Goal: Information Seeking & Learning: Learn about a topic

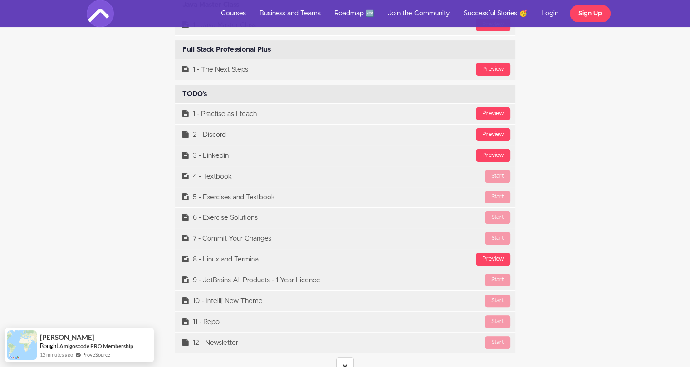
scroll to position [3671, 0]
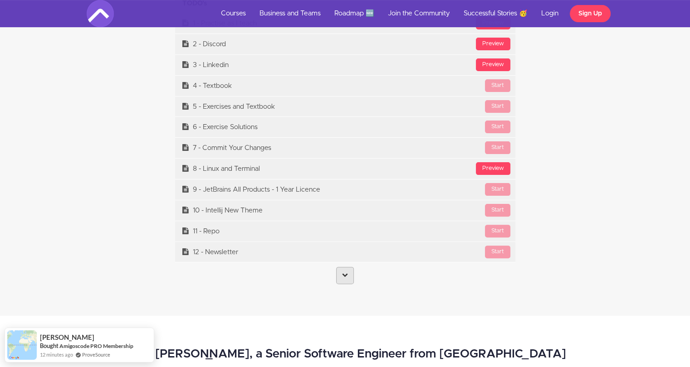
click at [349, 269] on link at bounding box center [345, 275] width 18 height 17
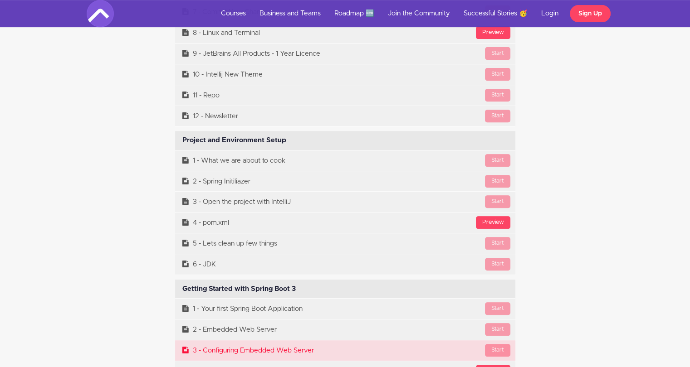
scroll to position [3898, 0]
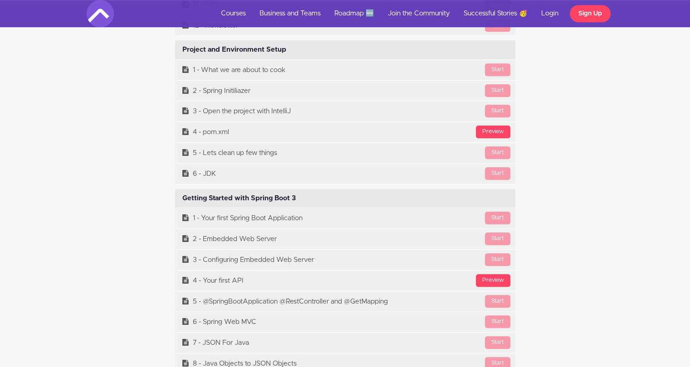
click at [201, 196] on div "Getting Started with Spring Boot 3 Available in days days after you enroll" at bounding box center [345, 198] width 340 height 19
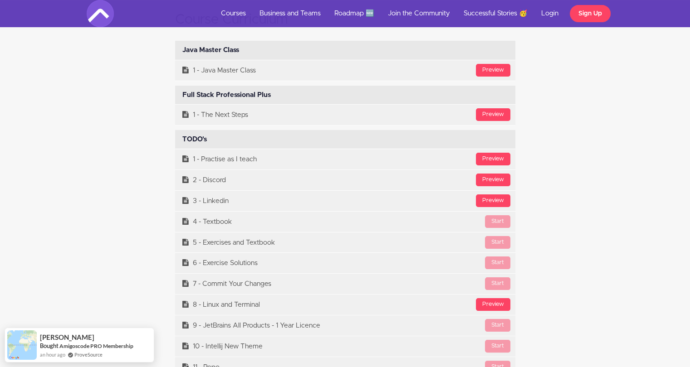
scroll to position [3580, 0]
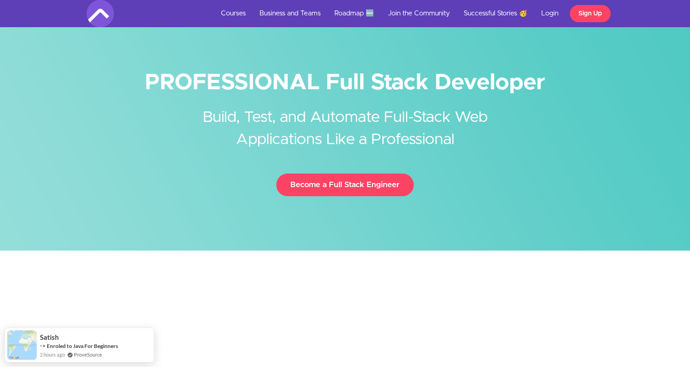
click at [96, 128] on div "PROFESSIONAL Full Stack Developer Build, Test, and Automate Full-Stack Web Appl…" at bounding box center [345, 136] width 531 height 137
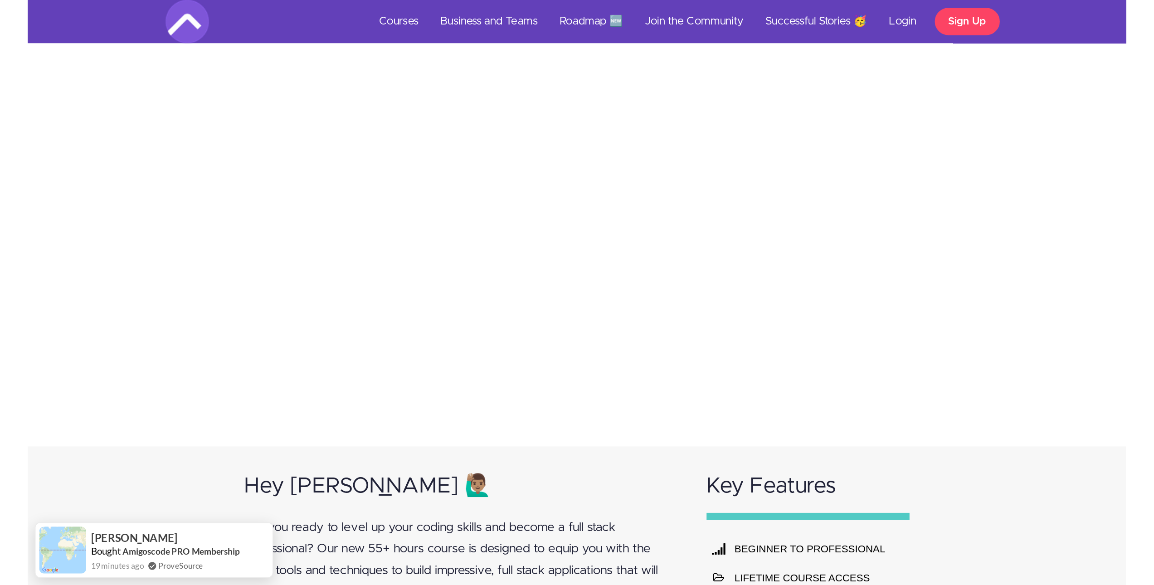
scroll to position [227, 0]
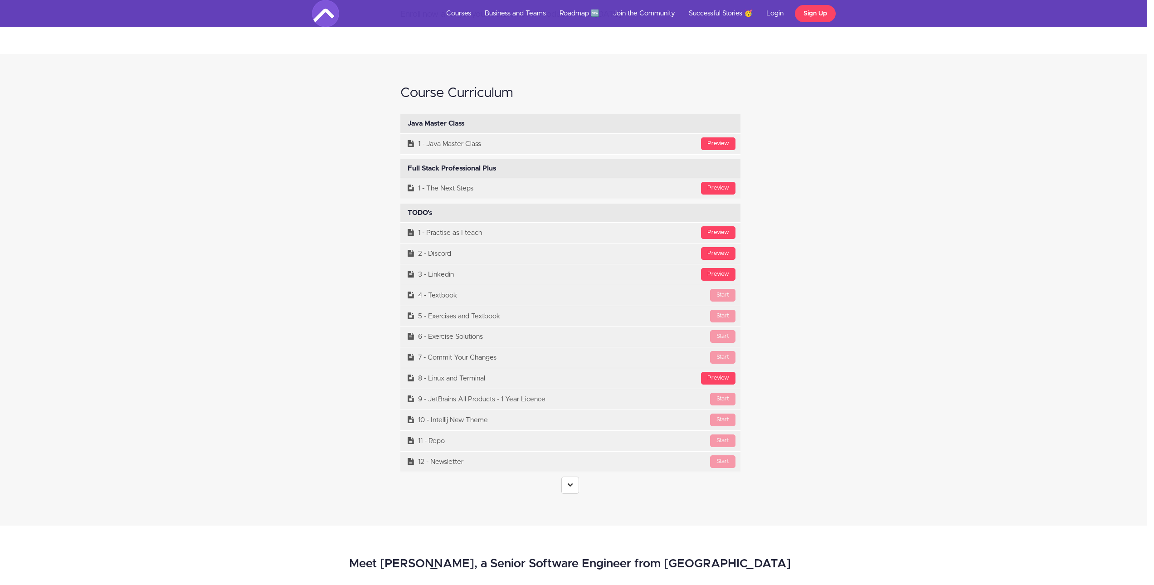
scroll to position [3855, 7]
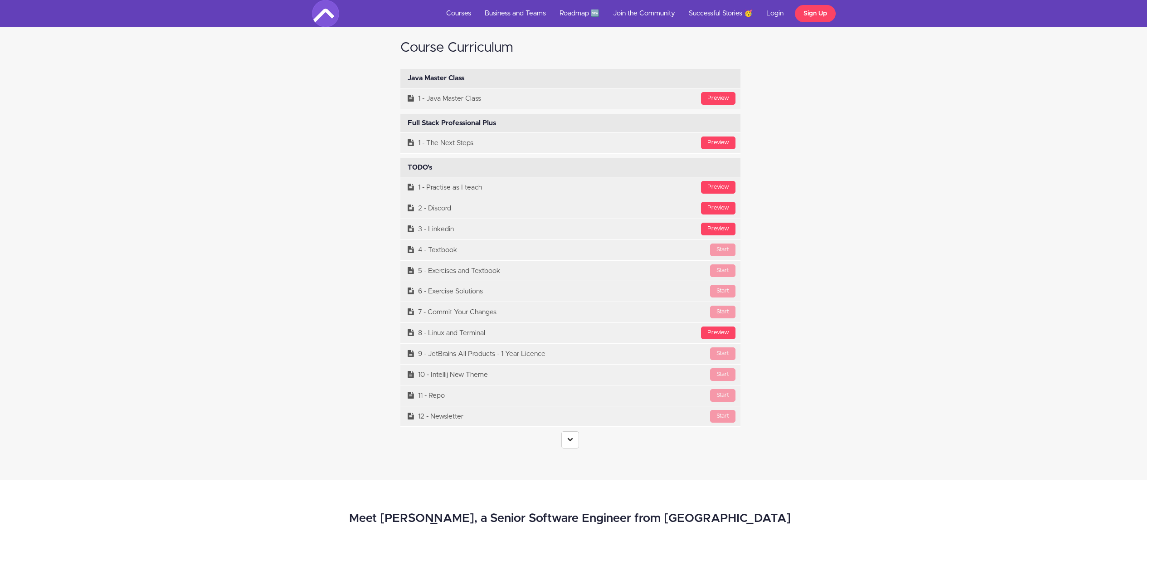
click at [373, 359] on div "Course Curriculum Java Master Class Available in days days after you enroll Pre…" at bounding box center [570, 244] width 531 height 426
drag, startPoint x: 363, startPoint y: 169, endPoint x: 480, endPoint y: 236, distance: 135.1
click at [480, 236] on div "Course Curriculum Java Master Class Available in days days after you enroll Pre…" at bounding box center [570, 244] width 531 height 426
click at [309, 179] on div "Course Curriculum Java Master Class Available in days days after you enroll Pre…" at bounding box center [570, 244] width 531 height 426
drag, startPoint x: 356, startPoint y: 174, endPoint x: 378, endPoint y: 190, distance: 27.3
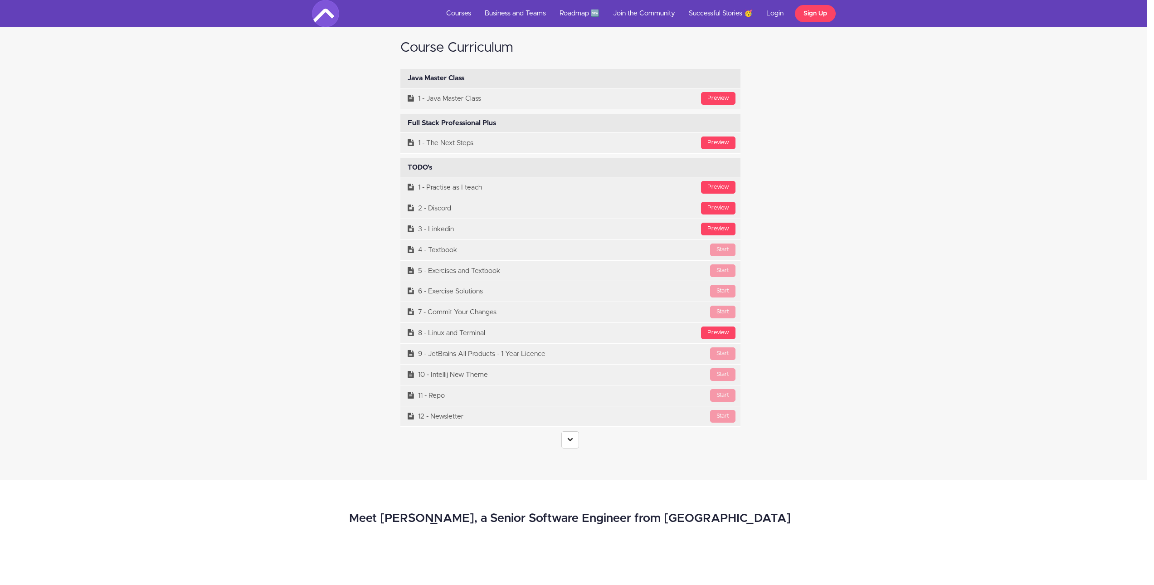
click at [378, 190] on div "Course Curriculum Java Master Class Available in days days after you enroll Pre…" at bounding box center [570, 244] width 531 height 426
click at [374, 186] on div "Course Curriculum Java Master Class Available in days days after you enroll Pre…" at bounding box center [570, 244] width 531 height 426
drag, startPoint x: 351, startPoint y: 186, endPoint x: 496, endPoint y: 407, distance: 263.4
click at [496, 367] on div "Course Curriculum Java Master Class Available in days days after you enroll Pre…" at bounding box center [570, 244] width 531 height 426
copy ul "Preview 1 - Practise as I teach Preview 2 - Discord Preview 3 - Linkedin Start …"
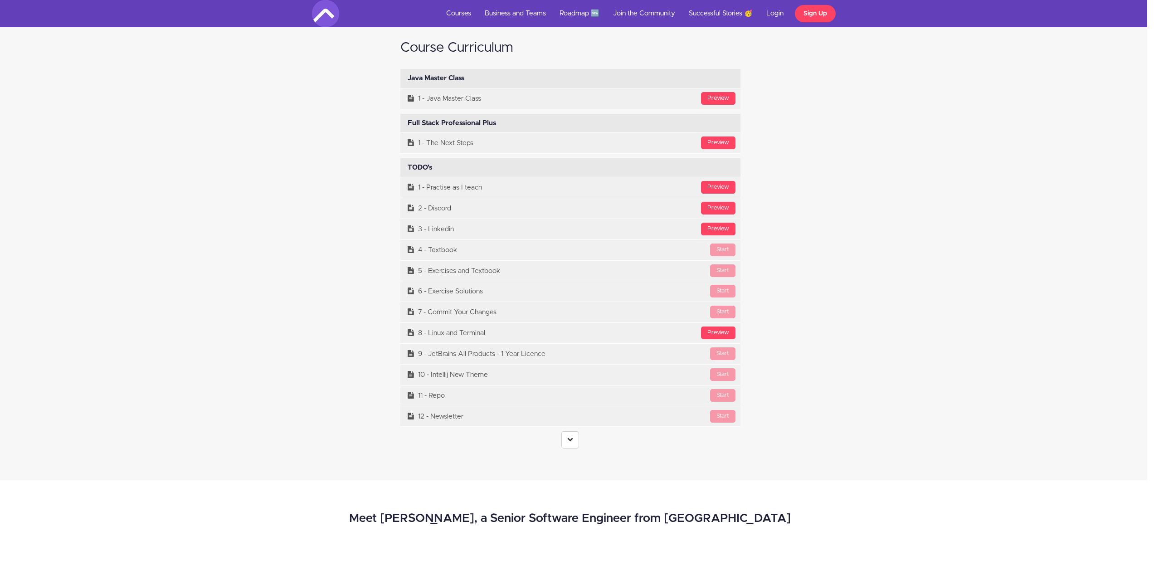
click at [343, 281] on div "Course Curriculum Java Master Class Available in days days after you enroll Pre…" at bounding box center [570, 244] width 531 height 426
click at [344, 279] on div "Course Curriculum Java Master Class Available in days days after you enroll Pre…" at bounding box center [570, 244] width 531 height 426
click at [346, 234] on div "Course Curriculum Java Master Class Available in days days after you enroll Pre…" at bounding box center [570, 244] width 531 height 426
drag, startPoint x: 1150, startPoint y: 407, endPoint x: 771, endPoint y: 277, distance: 400.9
click at [689, 252] on div "Course Curriculum Java Master Class Available in days days after you enroll Pre…" at bounding box center [570, 244] width 531 height 426
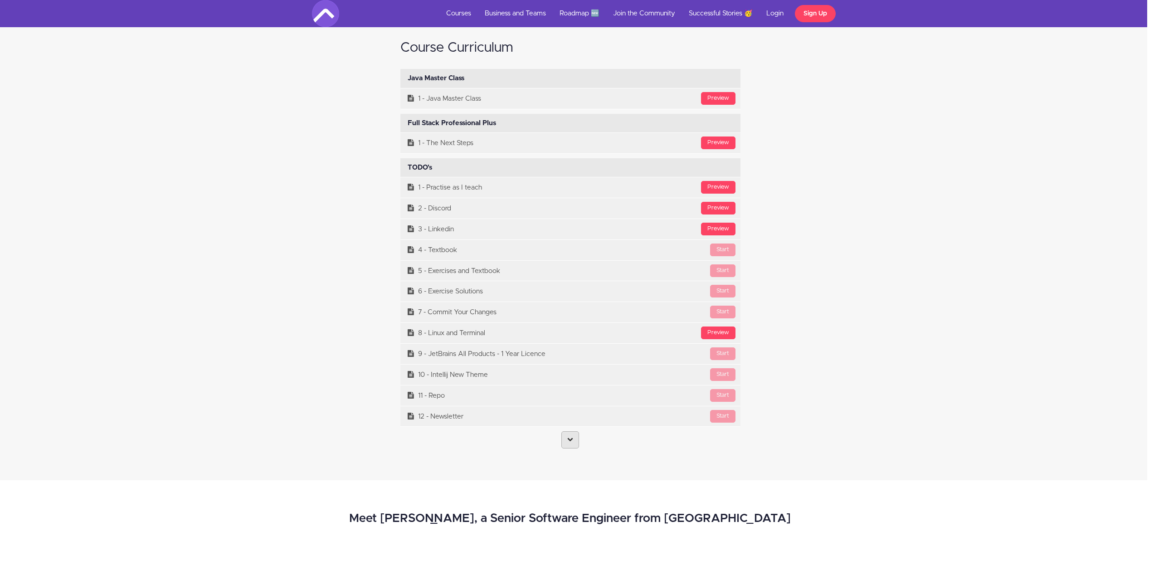
click at [566, 367] on link at bounding box center [570, 439] width 18 height 17
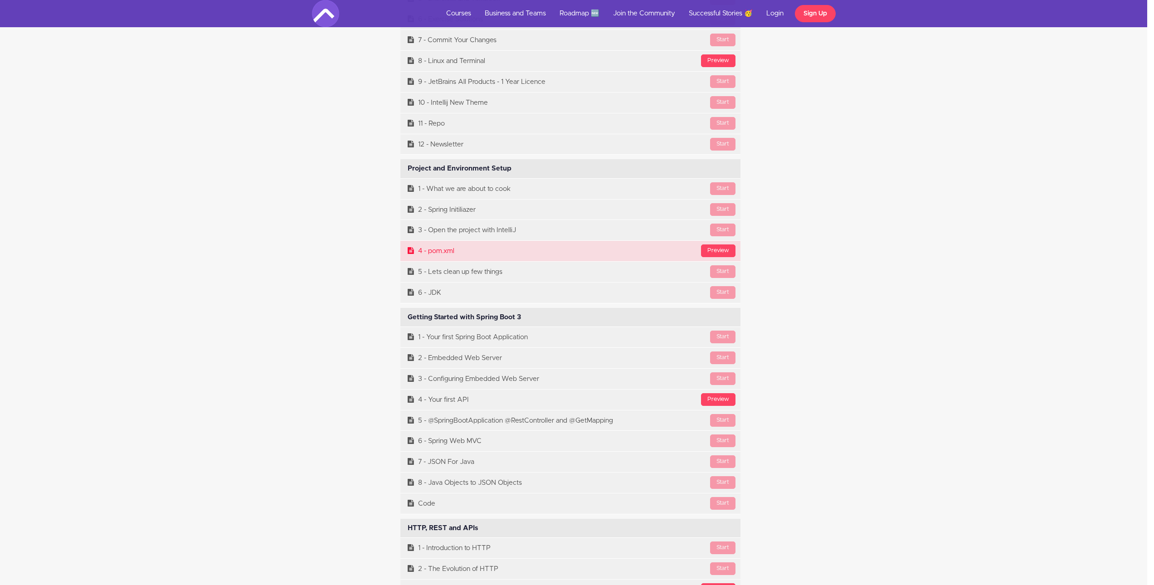
scroll to position [4082, 7]
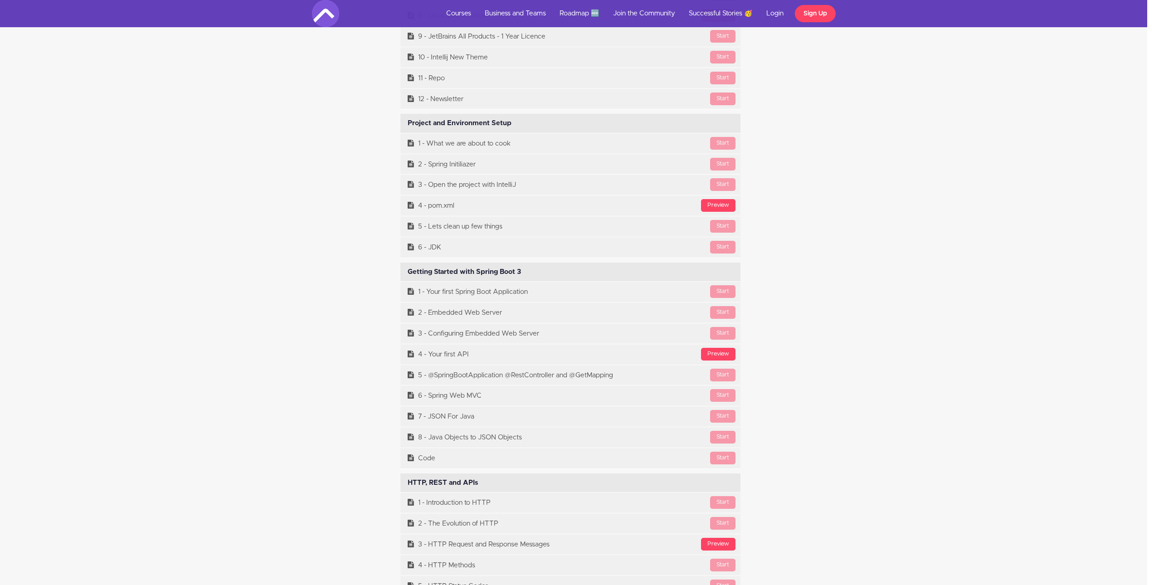
scroll to position [4218, 7]
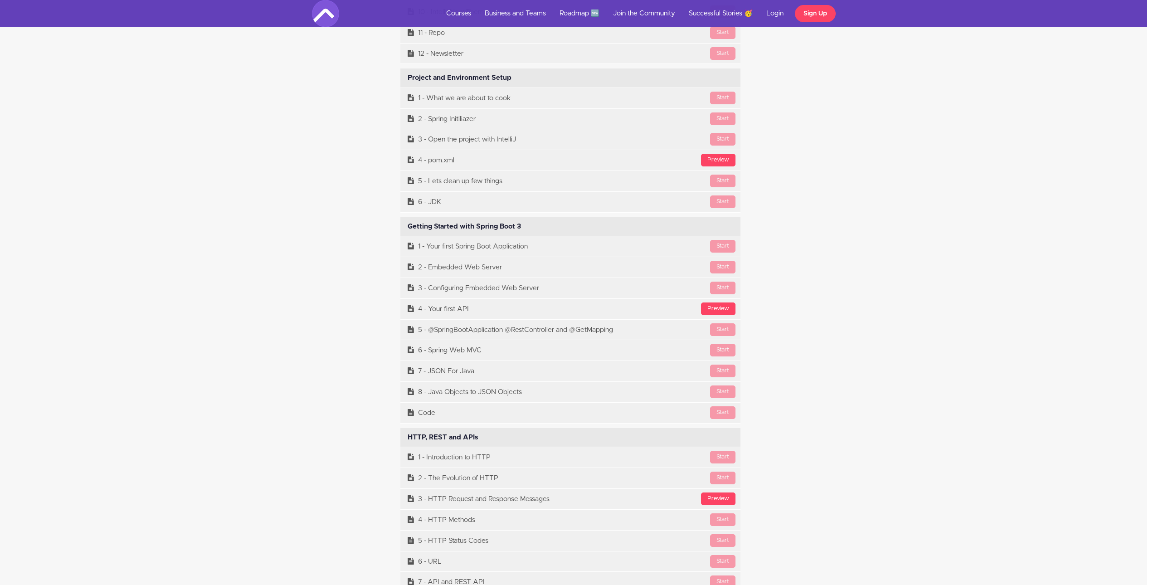
drag, startPoint x: 400, startPoint y: 240, endPoint x: 810, endPoint y: 413, distance: 445.4
drag, startPoint x: 815, startPoint y: 418, endPoint x: 384, endPoint y: 243, distance: 465.1
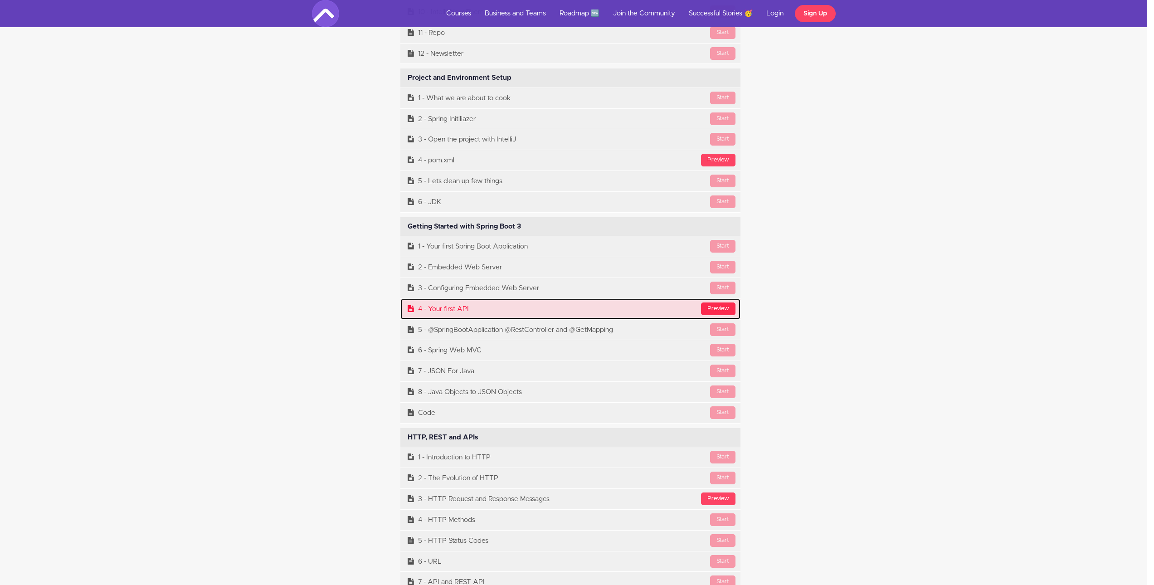
click at [689, 305] on div "Preview" at bounding box center [718, 309] width 34 height 13
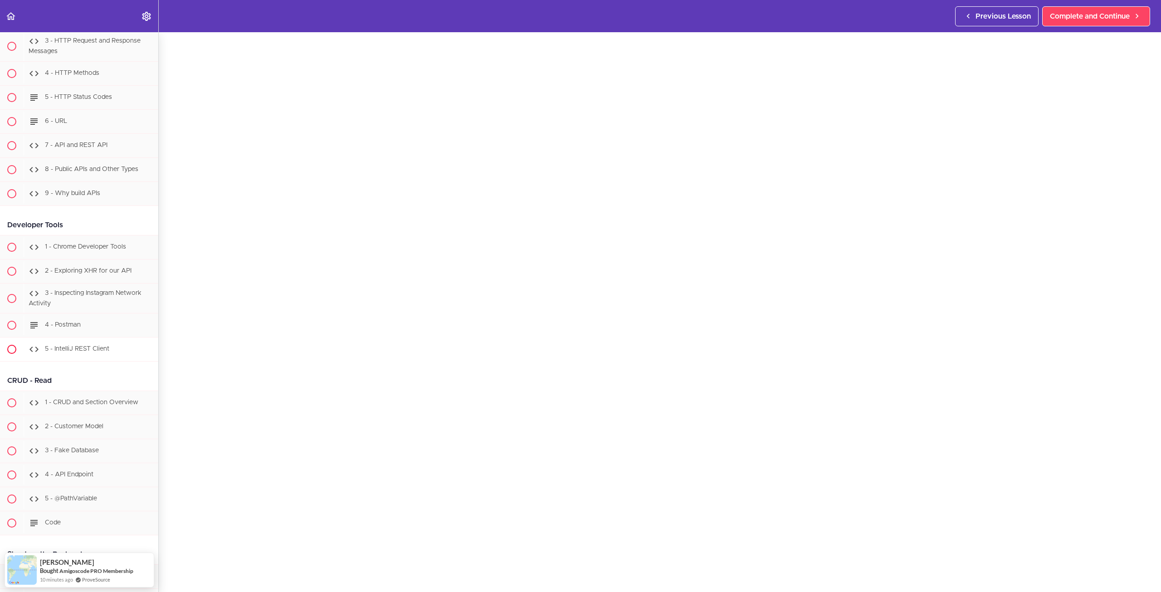
scroll to position [839, 0]
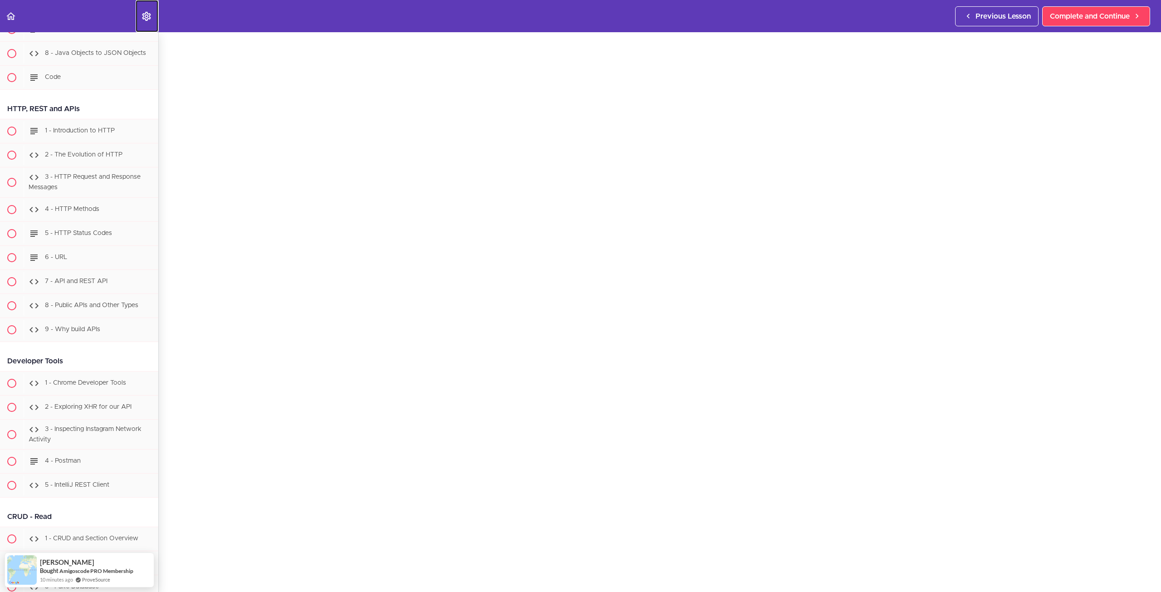
click at [147, 14] on icon "Settings Menu" at bounding box center [146, 16] width 11 height 11
click at [219, 43] on label "menuitem" at bounding box center [216, 43] width 16 height 8
click at [214, 43] on input "Autoplay" at bounding box center [211, 44] width 6 height 6
checkbox input "false"
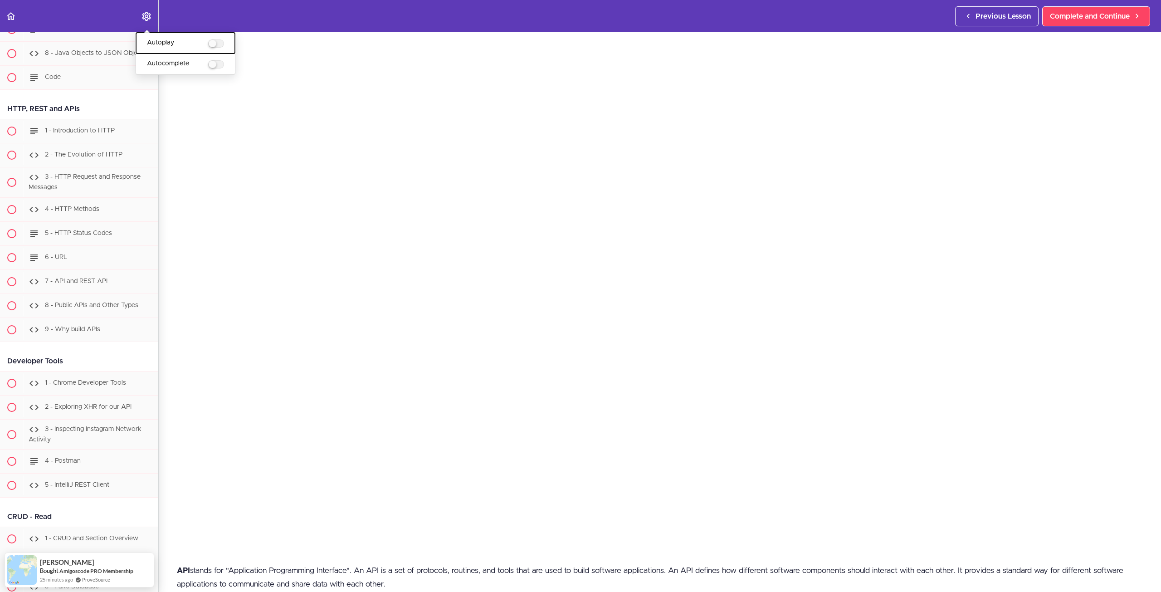
scroll to position [0, 0]
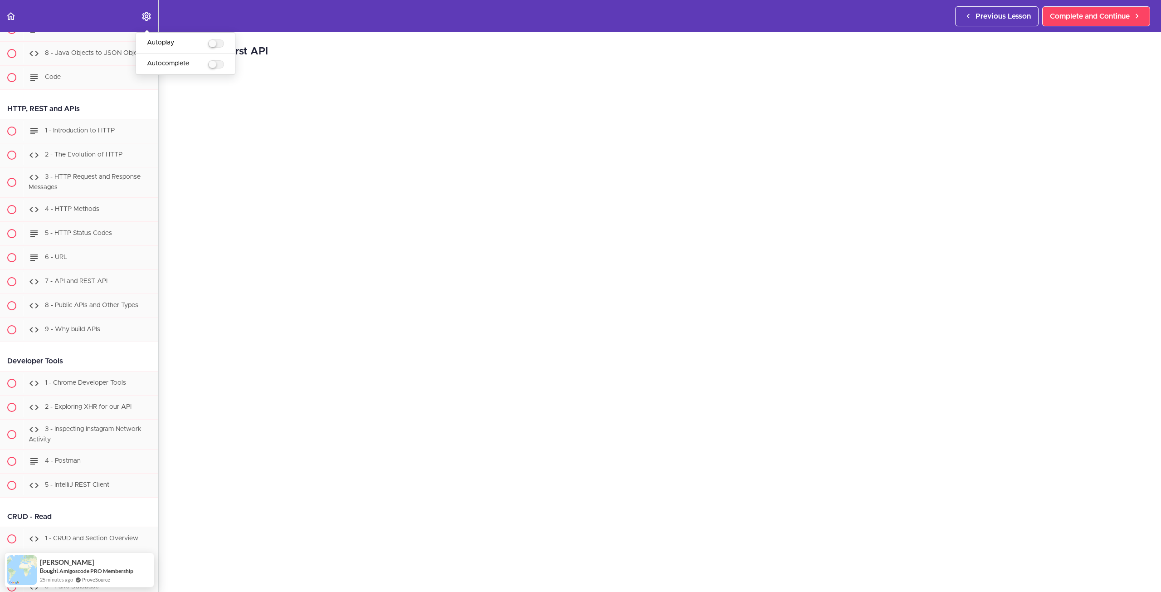
click at [381, 16] on header "Autoplay Autocomplete Previous Lesson Complete and Continue" at bounding box center [580, 16] width 1161 height 32
click at [184, 51] on use at bounding box center [182, 52] width 7 height 6
click at [181, 51] on use at bounding box center [182, 52] width 7 height 6
click at [176, 51] on div "4 - Your first API API stands for "Application Programming Interface". An API i…" at bounding box center [660, 312] width 1002 height 560
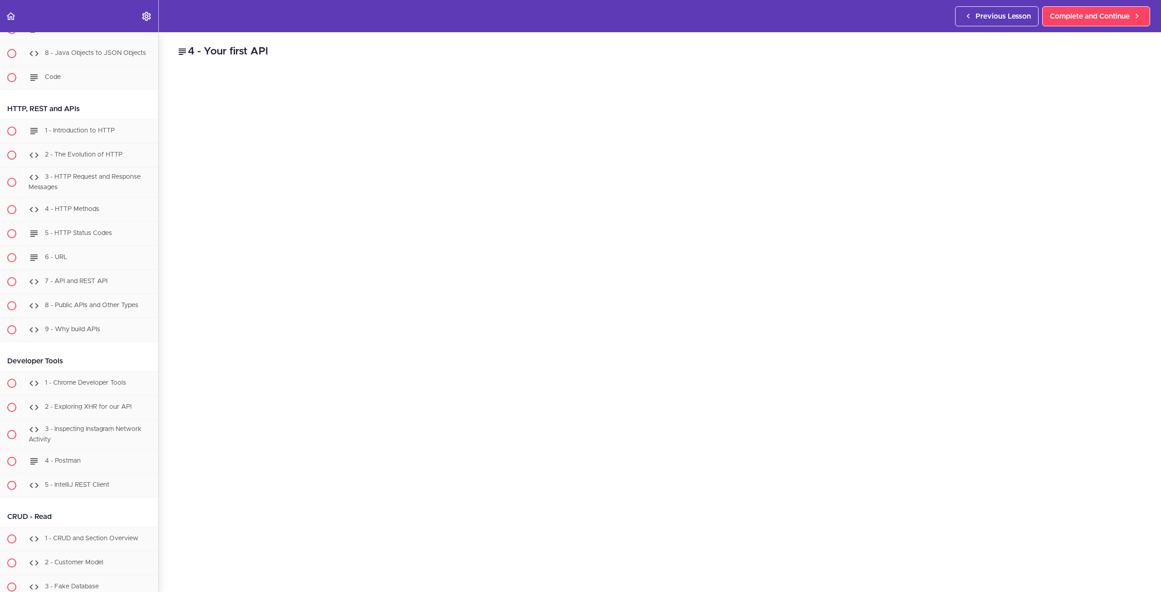
click at [182, 49] on use at bounding box center [182, 52] width 7 height 6
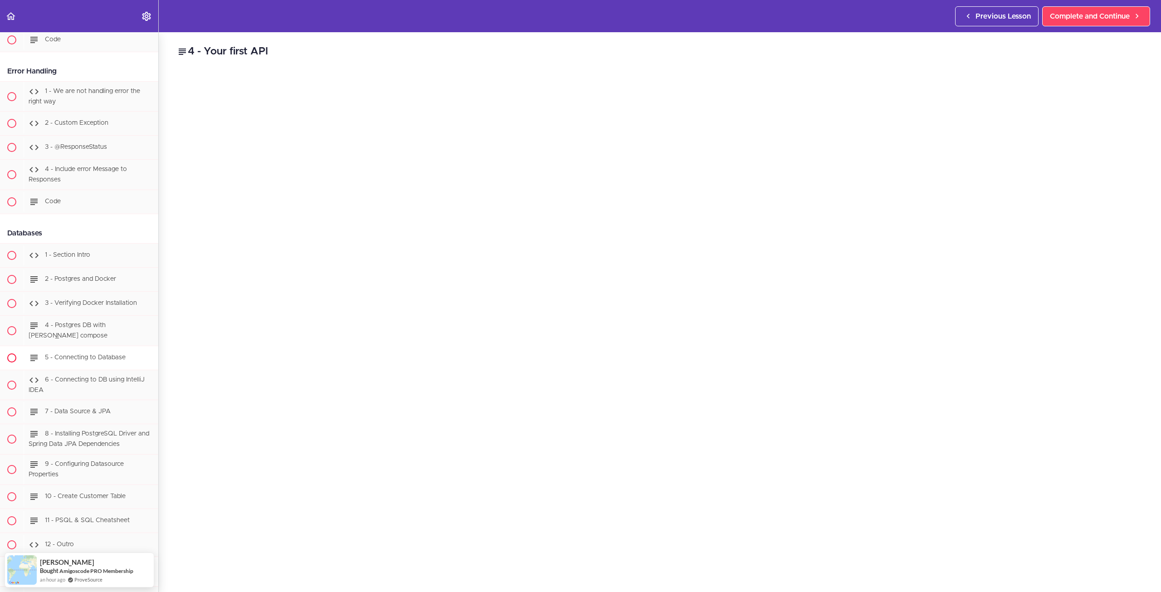
scroll to position [1791, 0]
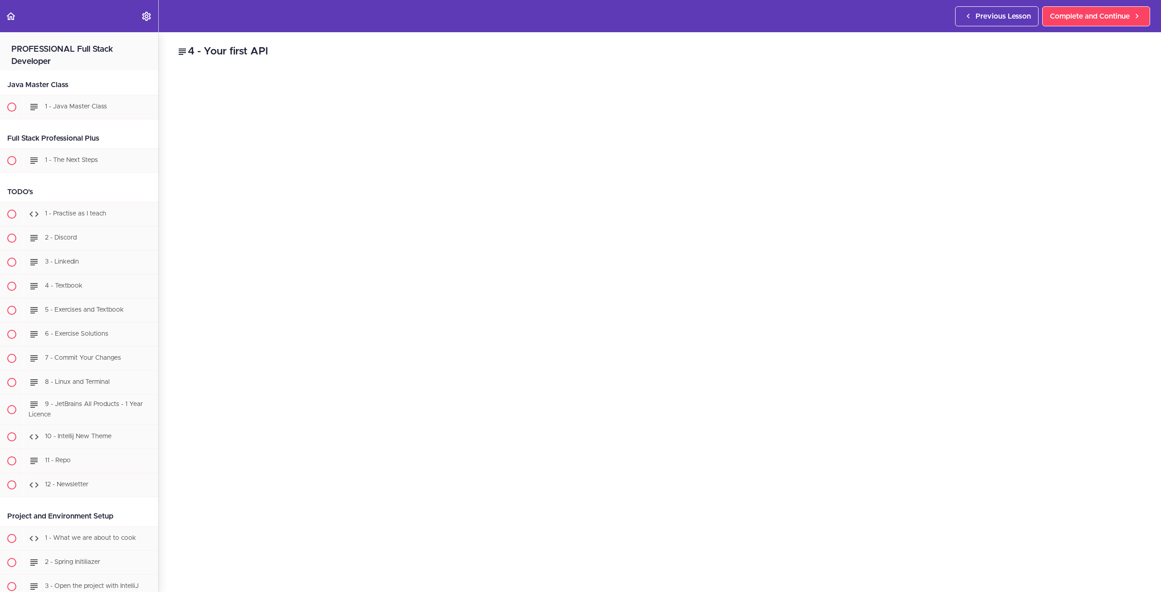
scroll to position [748, 0]
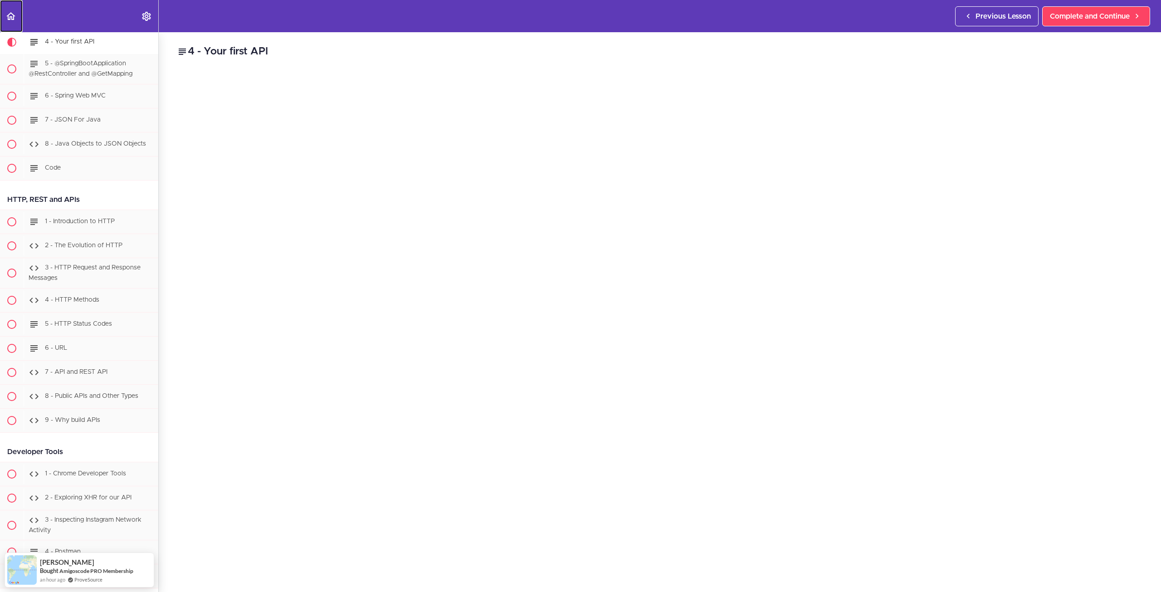
click at [11, 10] on link "Back to course curriculum" at bounding box center [11, 16] width 23 height 32
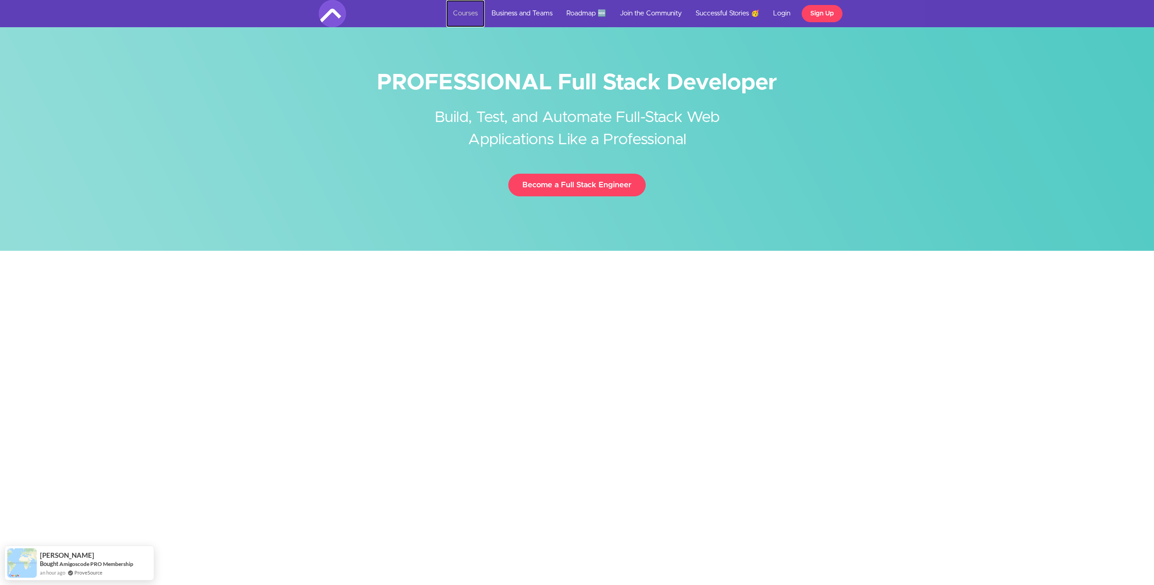
click at [467, 11] on link "Courses" at bounding box center [465, 13] width 39 height 27
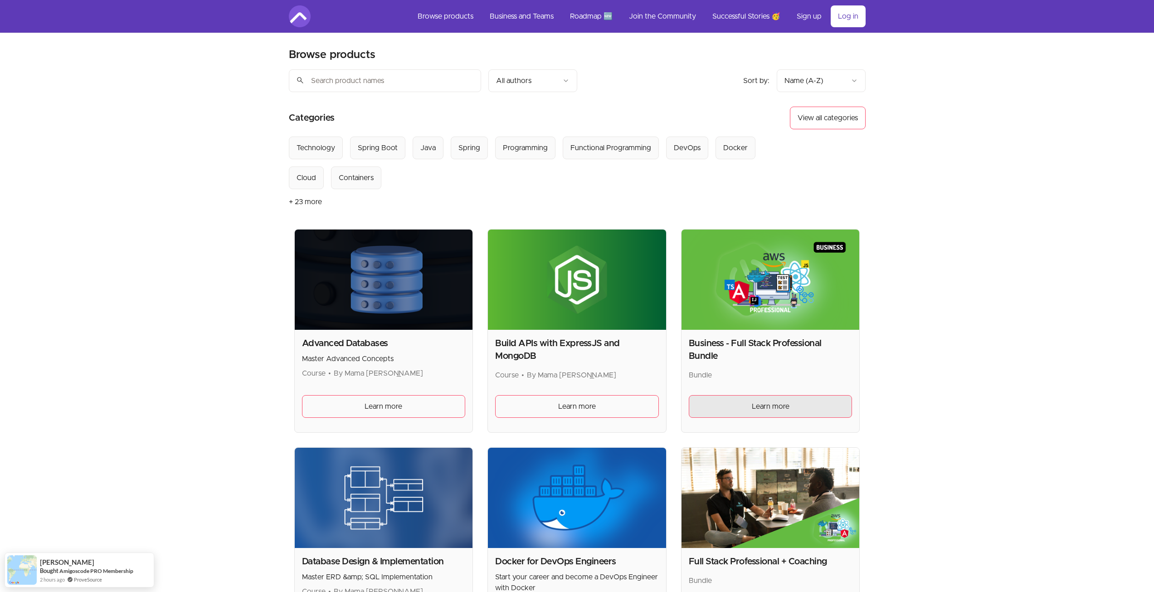
click at [750, 408] on link "Learn more" at bounding box center [771, 406] width 164 height 23
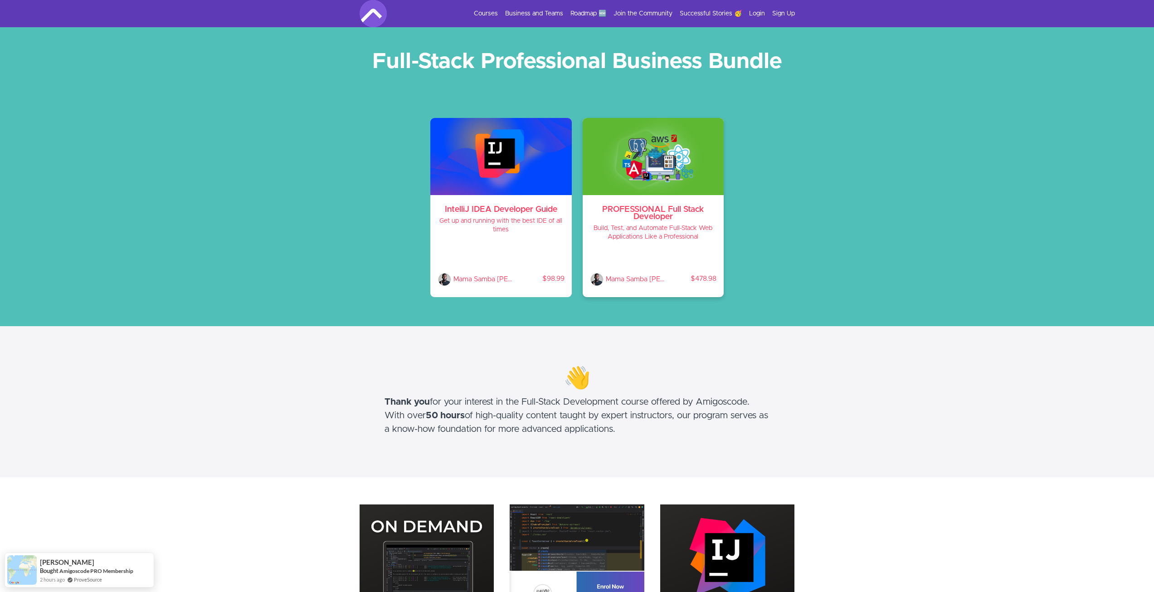
drag, startPoint x: 725, startPoint y: 275, endPoint x: 688, endPoint y: 279, distance: 36.5
click at [688, 279] on div "IntelliJ IDEA Developer Guide Get up and running with the best IDE of all times…" at bounding box center [577, 213] width 435 height 190
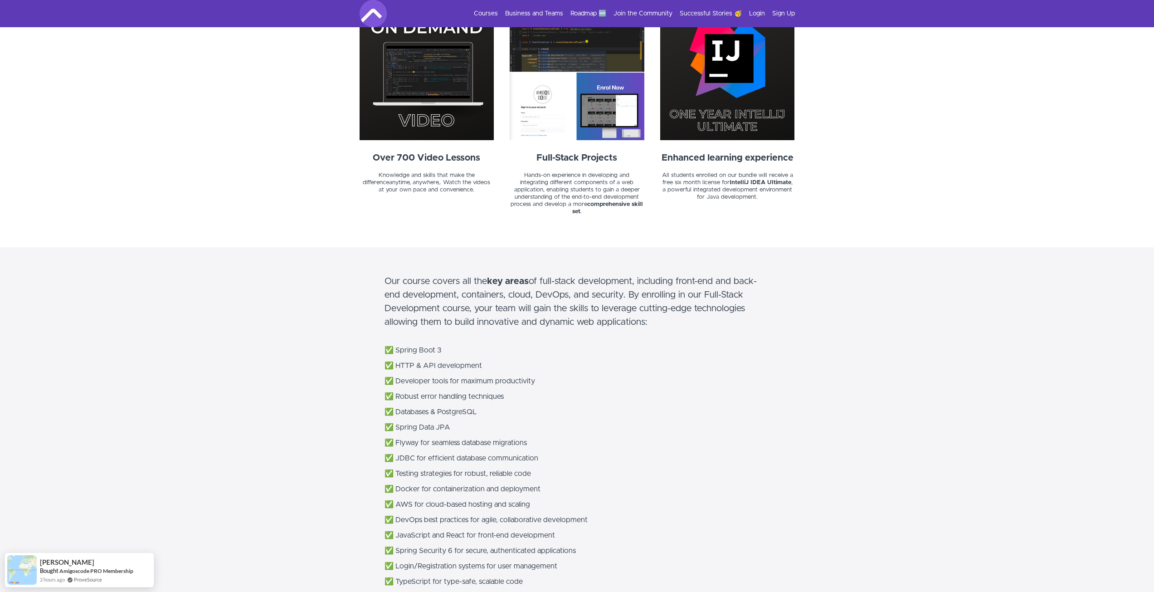
scroll to position [590, 0]
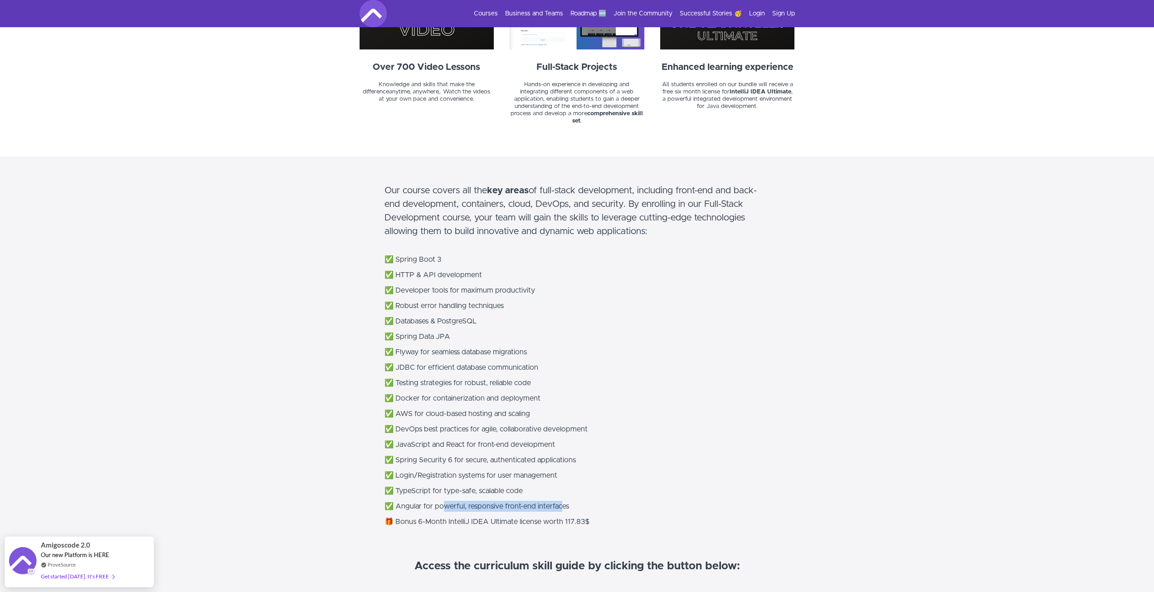
drag, startPoint x: 560, startPoint y: 500, endPoint x: 429, endPoint y: 496, distance: 131.6
click at [429, 501] on p "✅ Angular for powerful, responsive front-end interfaces" at bounding box center [578, 506] width 386 height 11
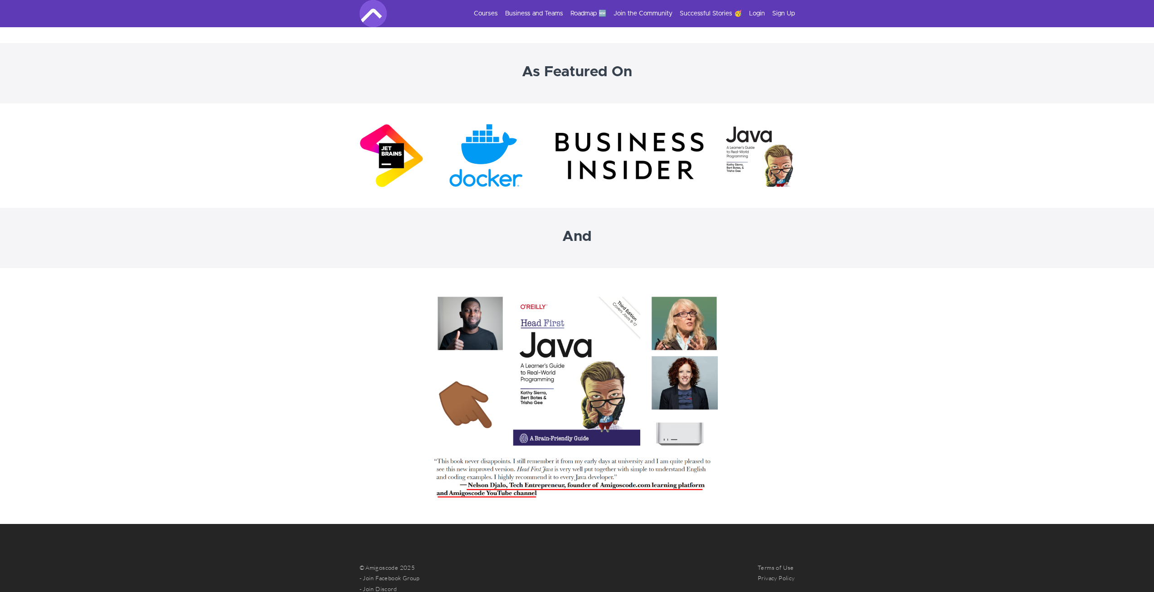
scroll to position [2585, 0]
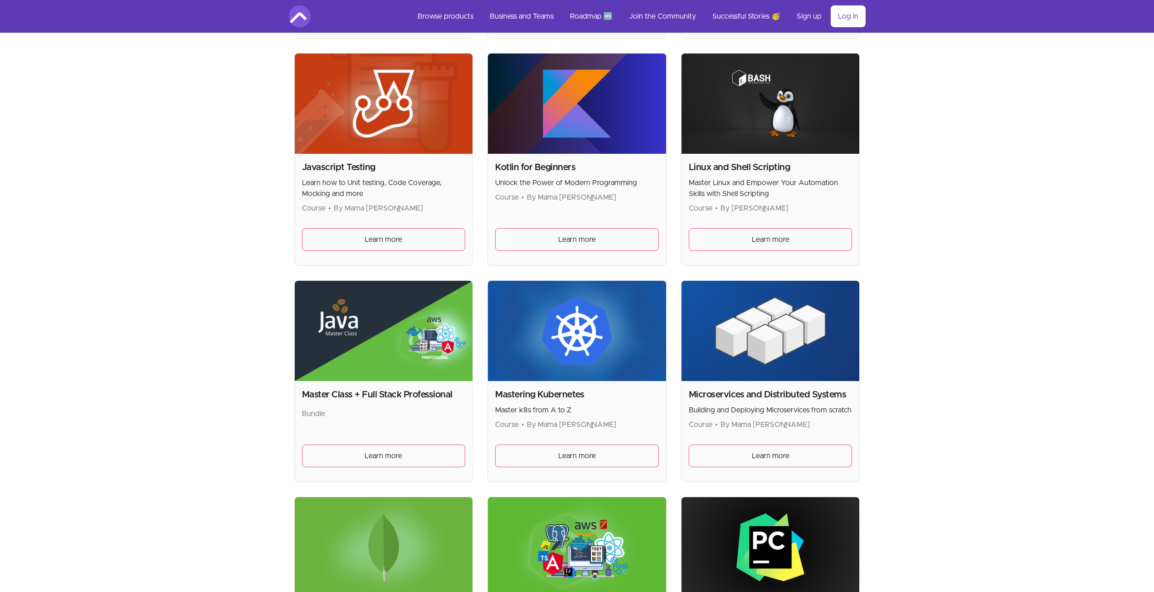
scroll to position [1451, 0]
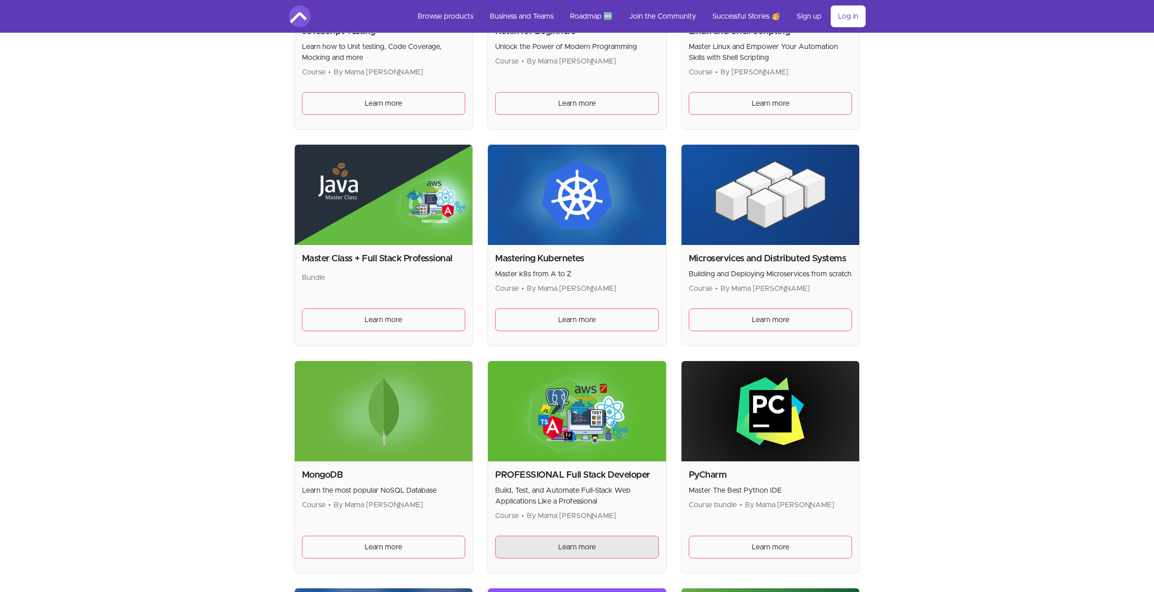
click at [578, 539] on link "Learn more" at bounding box center [577, 547] width 164 height 23
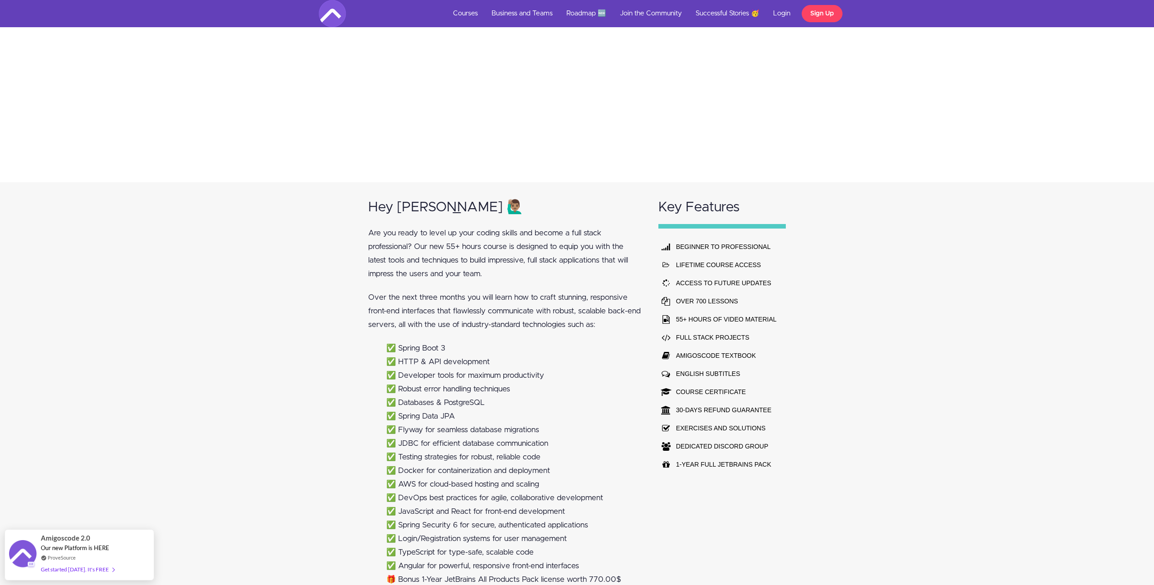
scroll to position [680, 0]
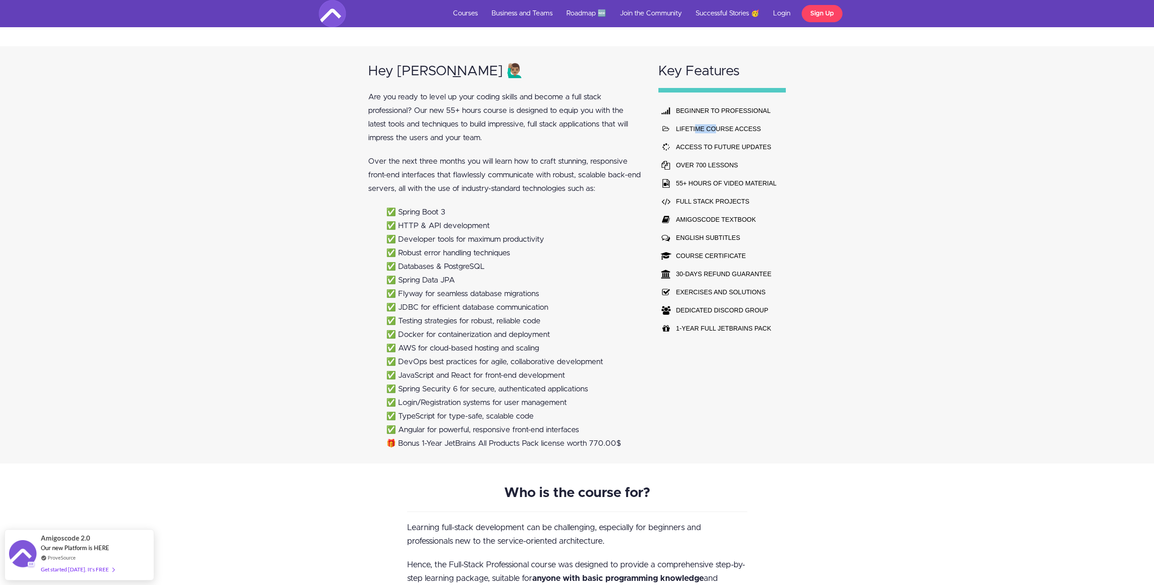
drag, startPoint x: 696, startPoint y: 136, endPoint x: 807, endPoint y: 138, distance: 111.1
click at [789, 136] on div "Key Features BEGINNER TO PROFESSIONAL LIFETIME COURSE ACCESS ACCESS TO FUTURE U…" at bounding box center [722, 254] width 145 height 417
click at [698, 159] on td "OVER 700 LESSONS" at bounding box center [726, 165] width 105 height 18
drag, startPoint x: 707, startPoint y: 169, endPoint x: 734, endPoint y: 173, distance: 27.1
click at [729, 172] on td "OVER 700 LESSONS" at bounding box center [726, 165] width 105 height 18
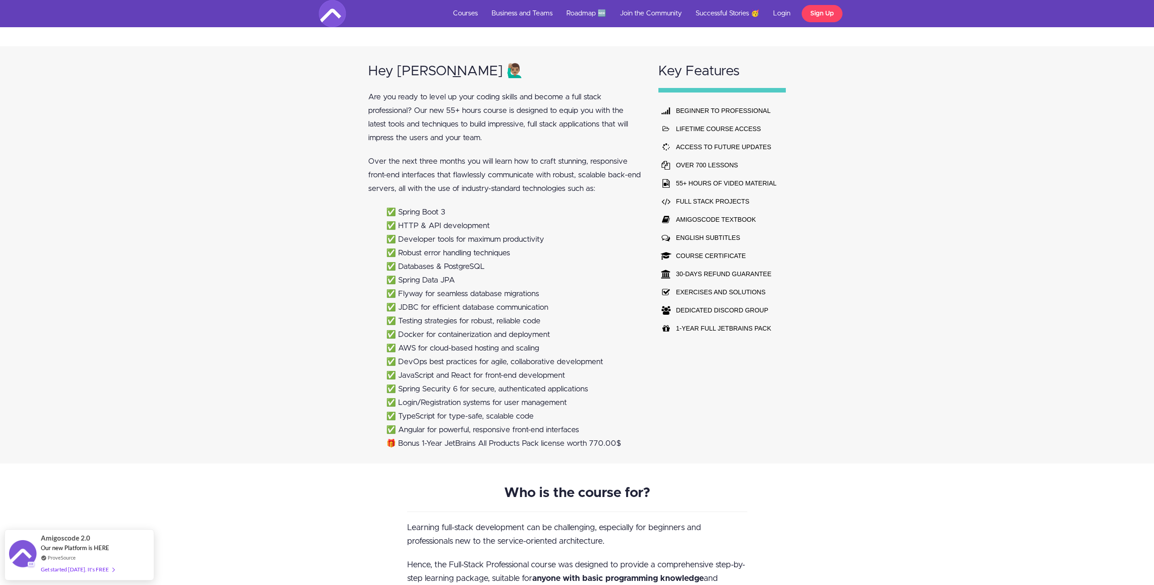
drag, startPoint x: 701, startPoint y: 182, endPoint x: 732, endPoint y: 182, distance: 31.7
click at [717, 182] on td "55+ HOURS OF VIDEO MATERIAL" at bounding box center [726, 183] width 105 height 18
drag, startPoint x: 686, startPoint y: 205, endPoint x: 720, endPoint y: 205, distance: 34.5
click at [701, 205] on td "FULL STACK PROJECTS" at bounding box center [726, 201] width 105 height 18
drag, startPoint x: 715, startPoint y: 224, endPoint x: 762, endPoint y: 224, distance: 47.2
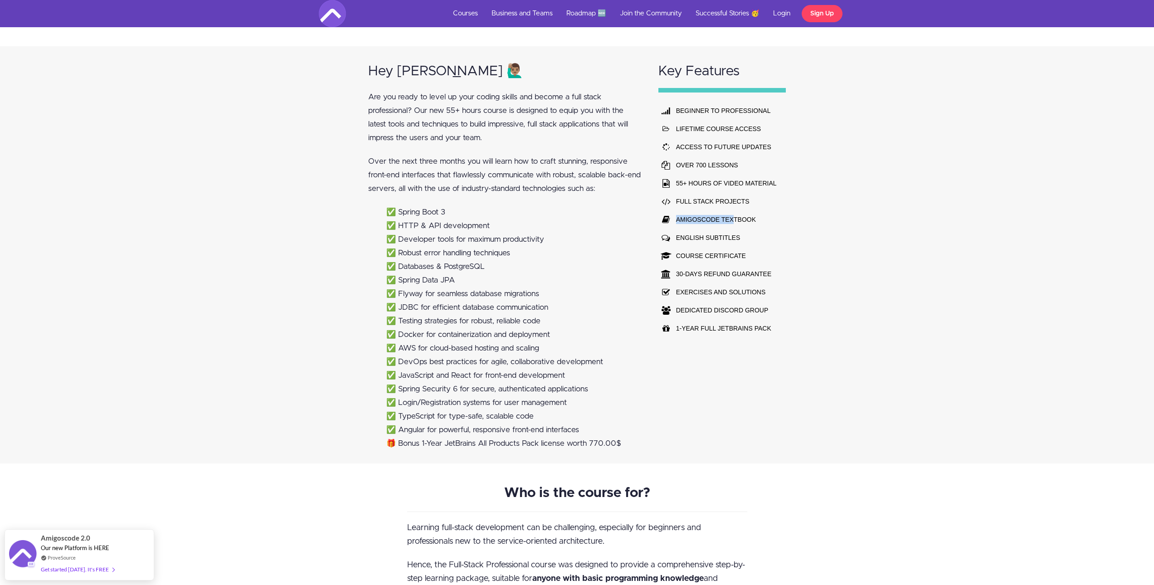
click at [750, 224] on td "AMIGOSCODE TEXTBOOK" at bounding box center [726, 219] width 105 height 18
drag, startPoint x: 692, startPoint y: 237, endPoint x: 731, endPoint y: 237, distance: 39.0
click at [719, 237] on td "ENGLISH SUBTITLES" at bounding box center [726, 238] width 105 height 18
drag, startPoint x: 700, startPoint y: 253, endPoint x: 707, endPoint y: 253, distance: 6.8
click at [707, 253] on td "COURSE CERTIFICATE" at bounding box center [726, 256] width 105 height 18
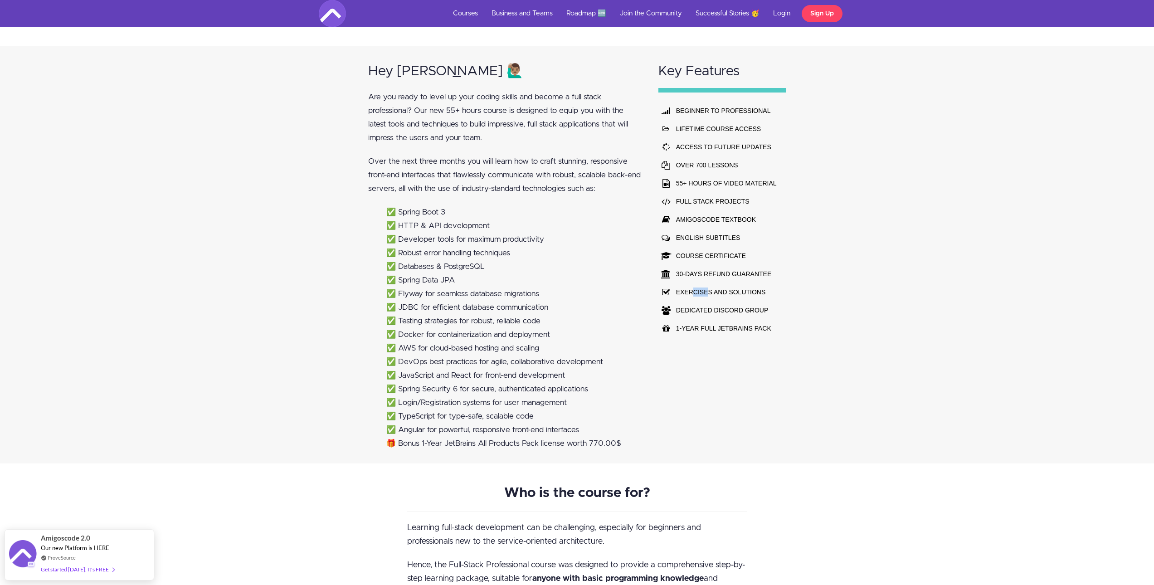
drag, startPoint x: 742, startPoint y: 296, endPoint x: 752, endPoint y: 300, distance: 10.2
click at [755, 298] on td "EXERCISES AND SOLUTIONS" at bounding box center [726, 292] width 105 height 18
drag, startPoint x: 733, startPoint y: 308, endPoint x: 769, endPoint y: 308, distance: 35.4
click at [769, 308] on td "DEDICATED DISCORD GROUP" at bounding box center [726, 310] width 105 height 18
click at [754, 333] on td "1-YEAR FULL JETBRAINS PACK" at bounding box center [726, 328] width 105 height 18
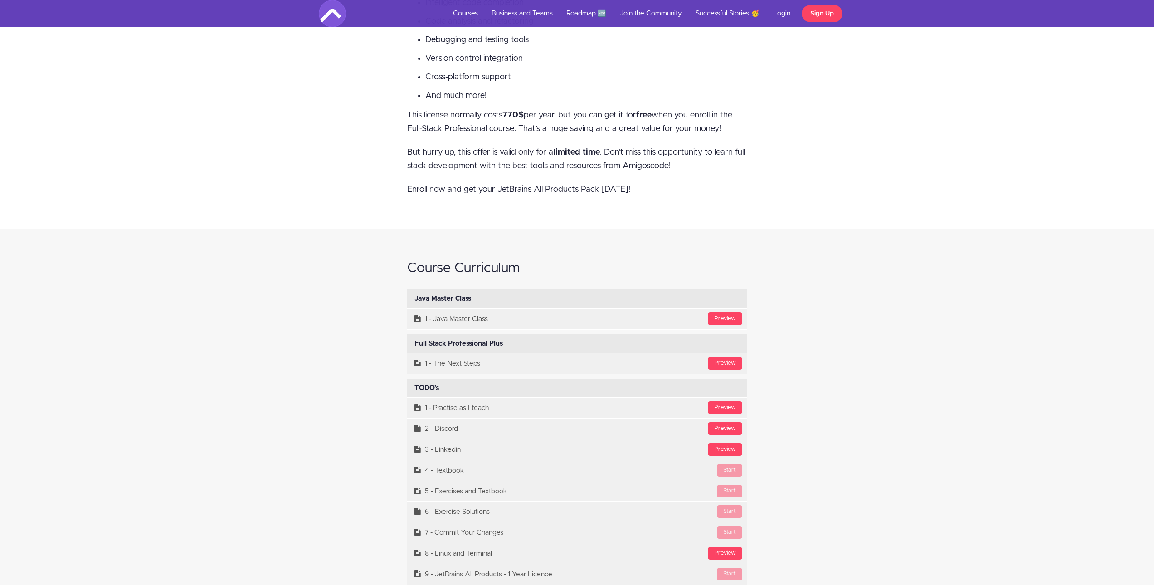
scroll to position [3816, 0]
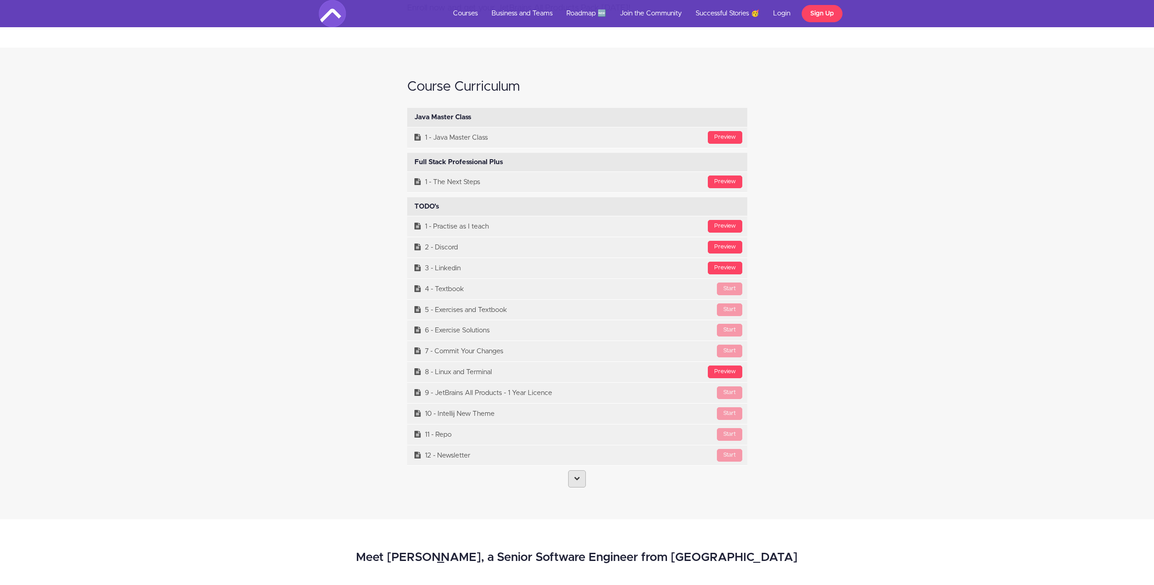
click at [578, 485] on link at bounding box center [577, 478] width 18 height 17
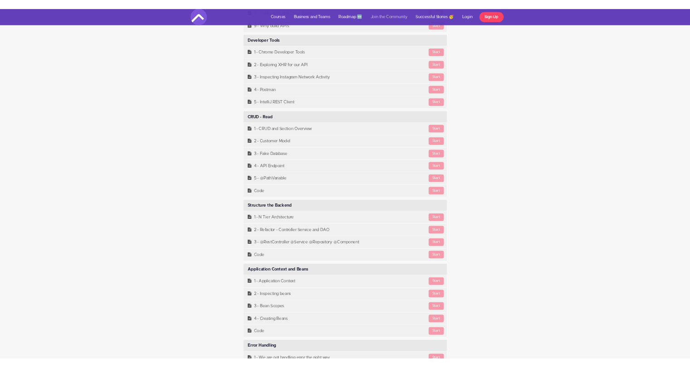
scroll to position [4466, 0]
